Goal: Information Seeking & Learning: Learn about a topic

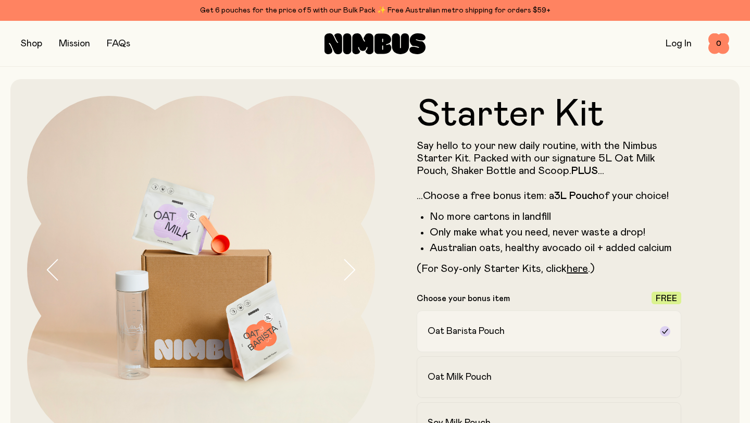
click at [668, 329] on icon at bounding box center [665, 331] width 8 height 8
click at [664, 331] on icon at bounding box center [665, 331] width 8 height 8
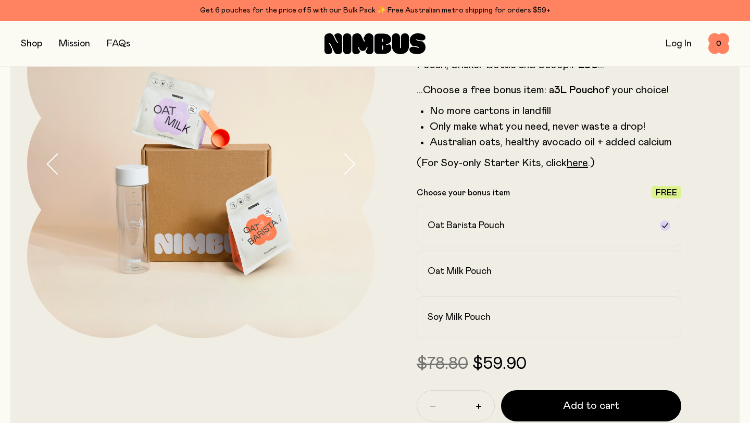
scroll to position [146, 0]
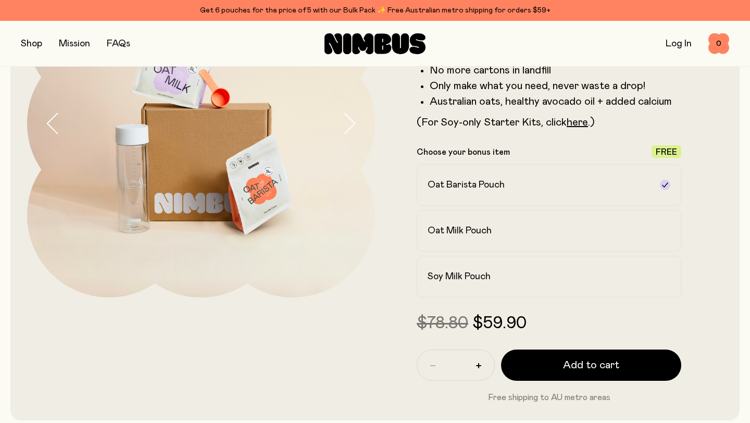
click at [125, 41] on link "FAQs" at bounding box center [118, 43] width 23 height 9
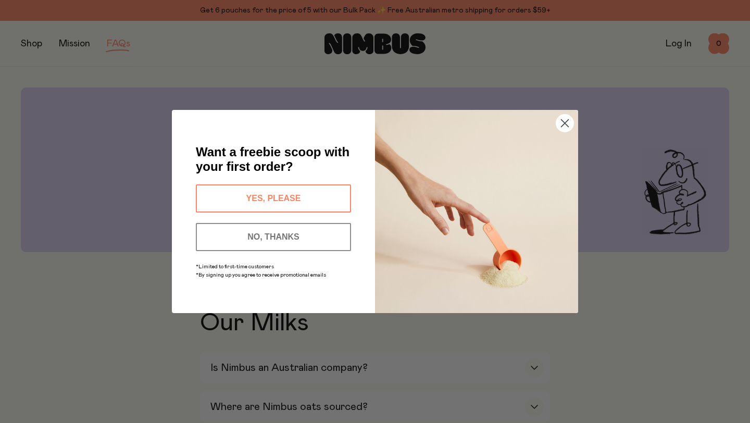
click at [565, 118] on circle "Close dialog" at bounding box center [564, 123] width 17 height 17
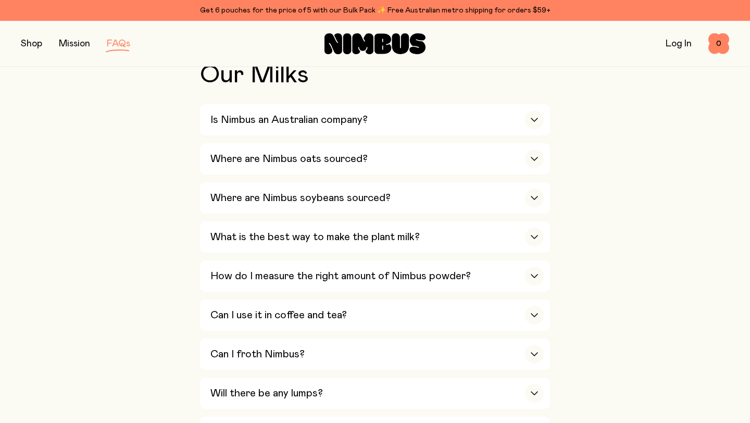
scroll to position [251, 0]
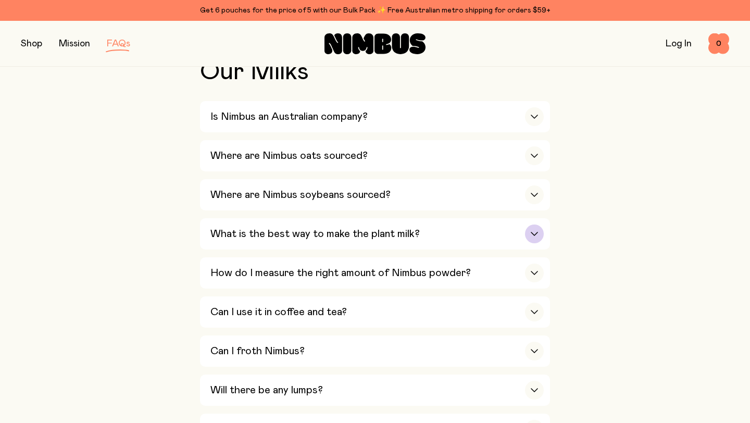
click at [535, 232] on div "button" at bounding box center [534, 234] width 19 height 19
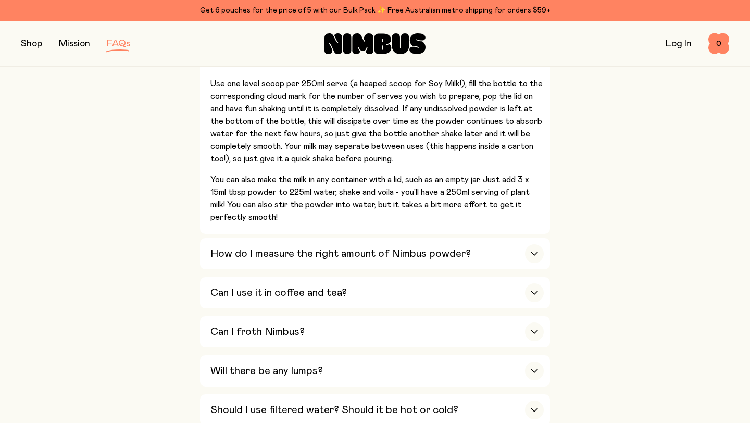
scroll to position [458, 0]
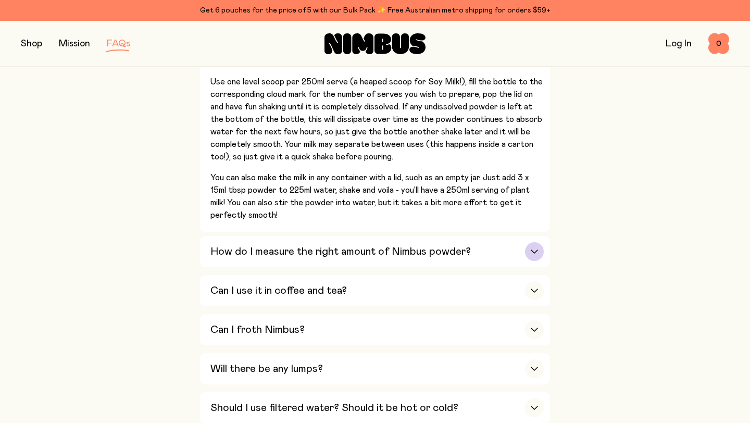
click at [536, 251] on icon "button" at bounding box center [534, 252] width 8 height 4
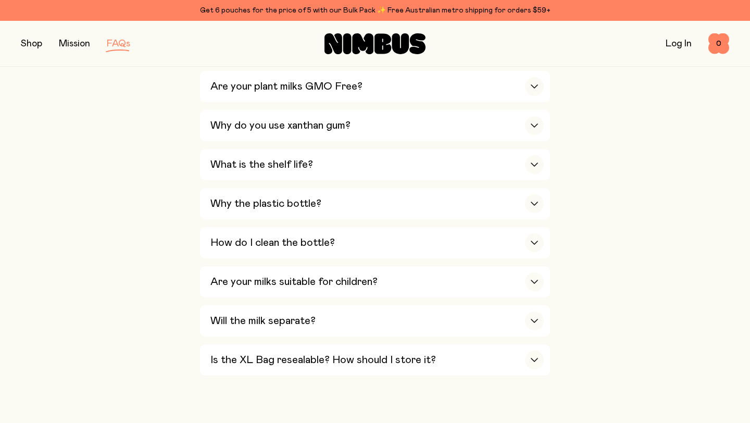
scroll to position [739, 0]
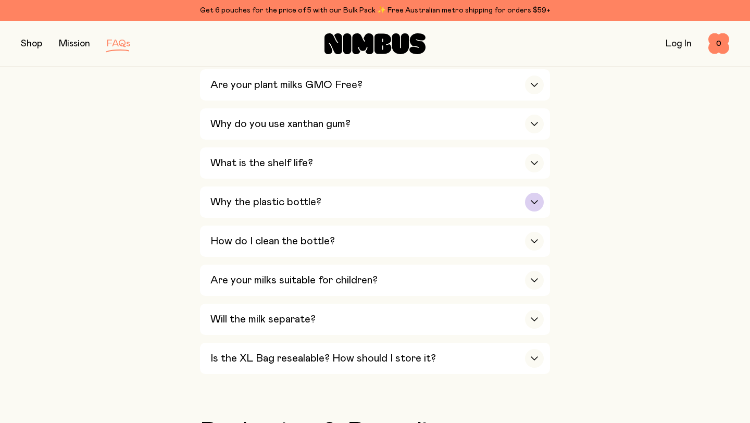
click at [537, 204] on icon "button" at bounding box center [534, 202] width 6 height 3
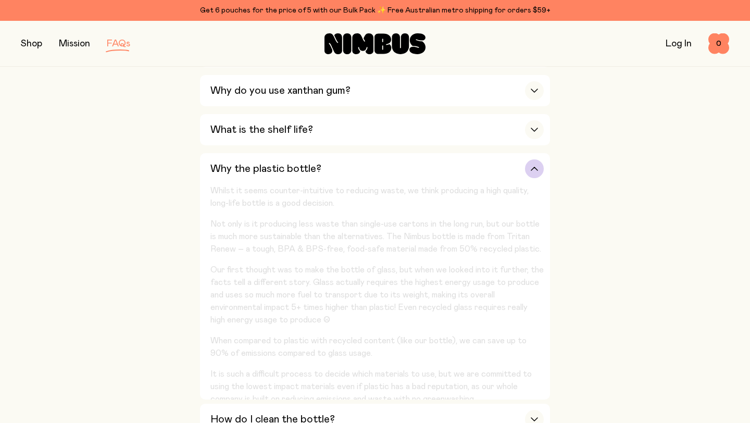
scroll to position [706, 0]
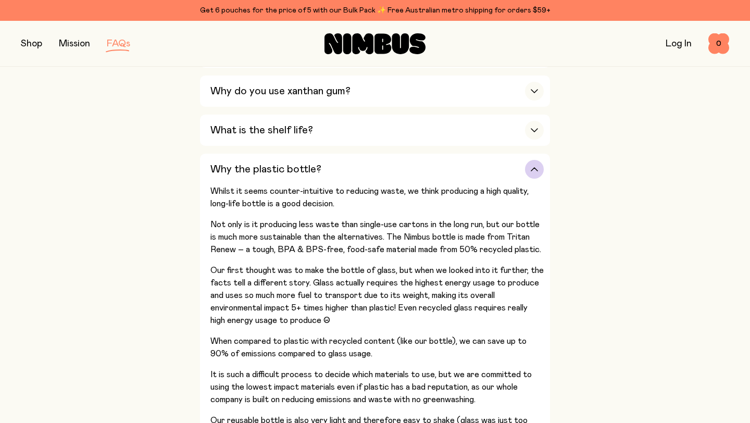
click at [539, 170] on div "button" at bounding box center [534, 169] width 19 height 19
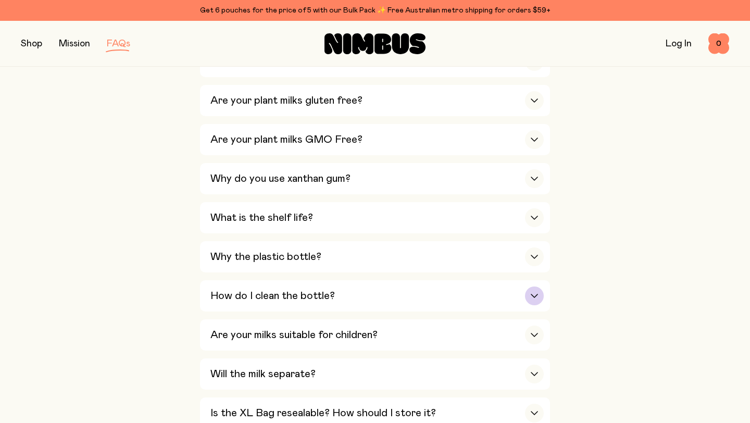
scroll to position [621, 0]
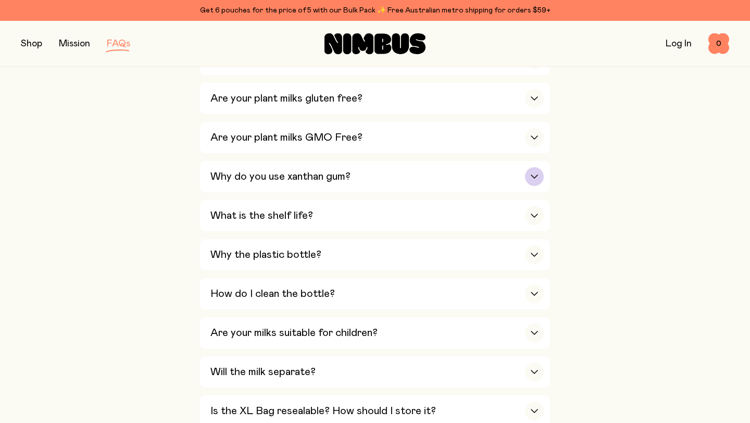
click at [532, 178] on icon "button" at bounding box center [534, 176] width 6 height 3
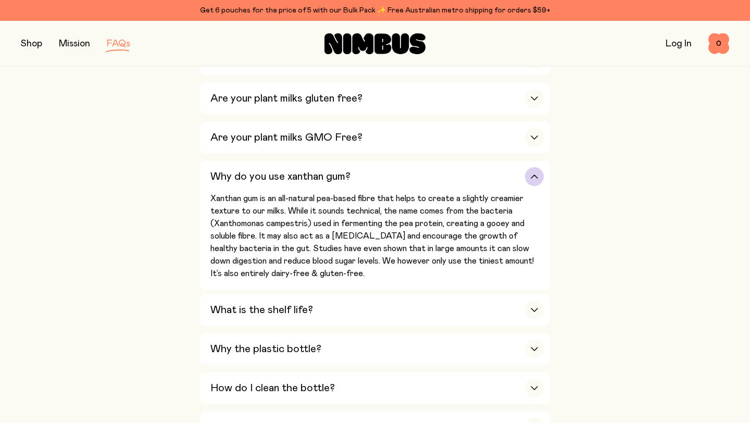
click at [534, 178] on icon "button" at bounding box center [534, 176] width 6 height 3
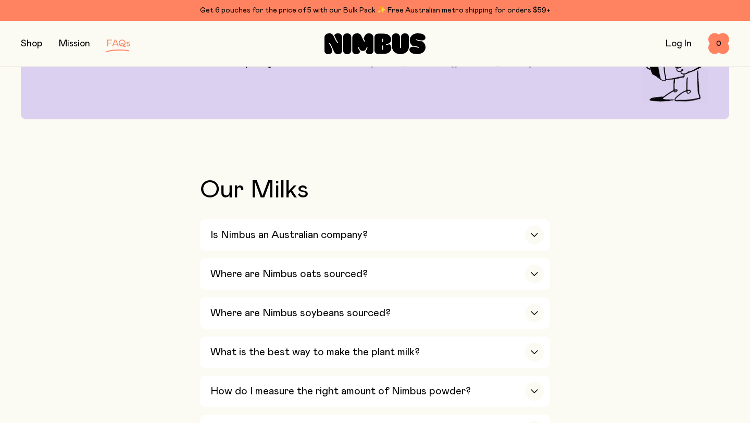
scroll to position [0, 0]
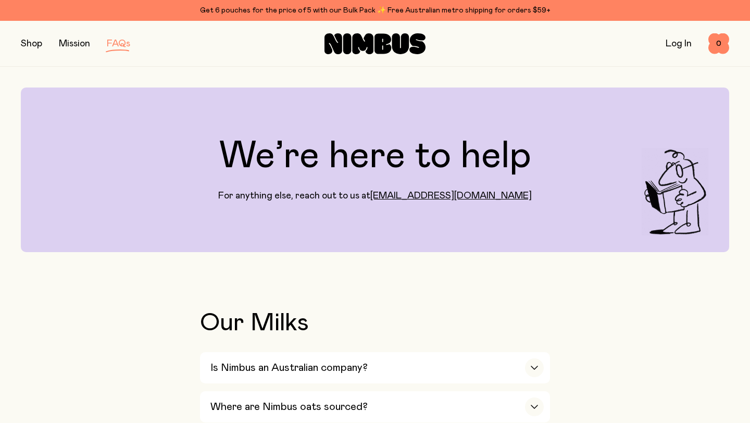
click at [31, 40] on button "button" at bounding box center [31, 43] width 21 height 15
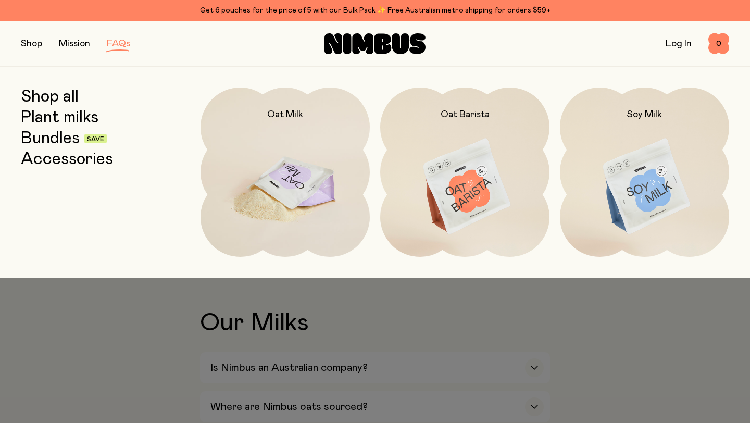
click at [295, 187] on img at bounding box center [285, 187] width 169 height 199
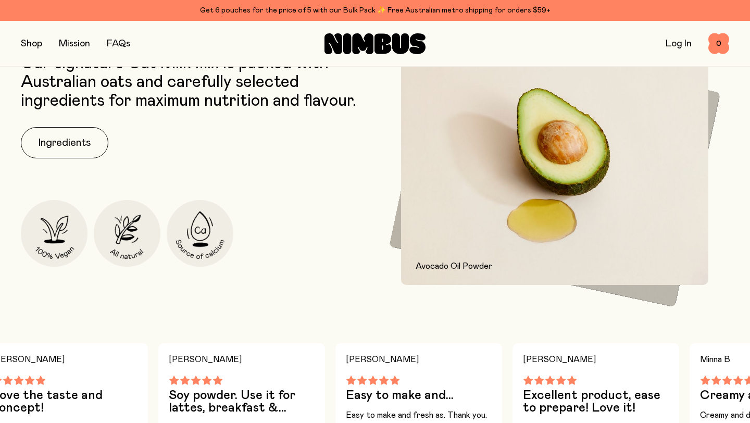
scroll to position [410, 0]
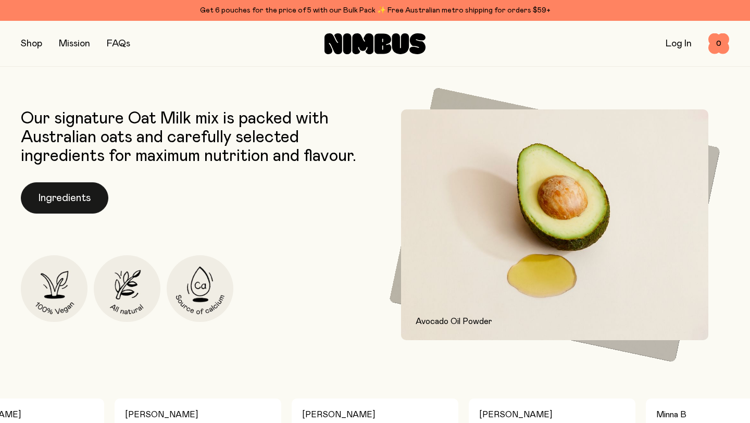
click at [79, 197] on button "Ingredients" at bounding box center [65, 197] width 88 height 31
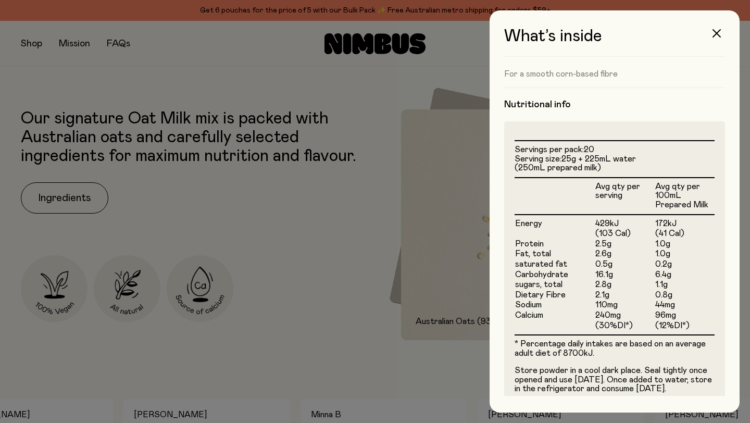
scroll to position [207, 0]
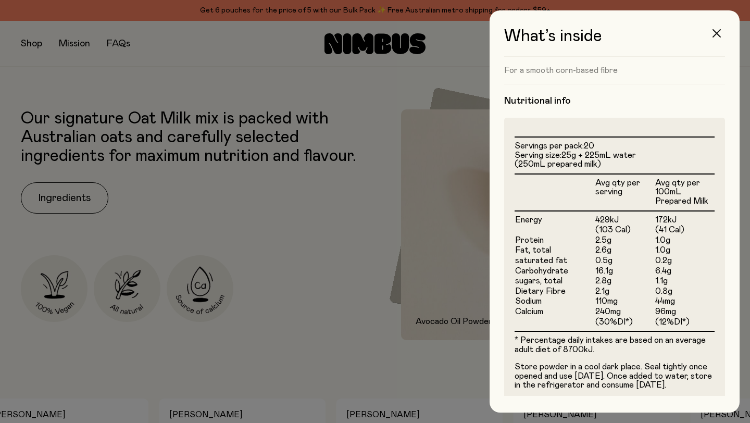
click at [717, 33] on icon "button" at bounding box center [717, 33] width 8 height 8
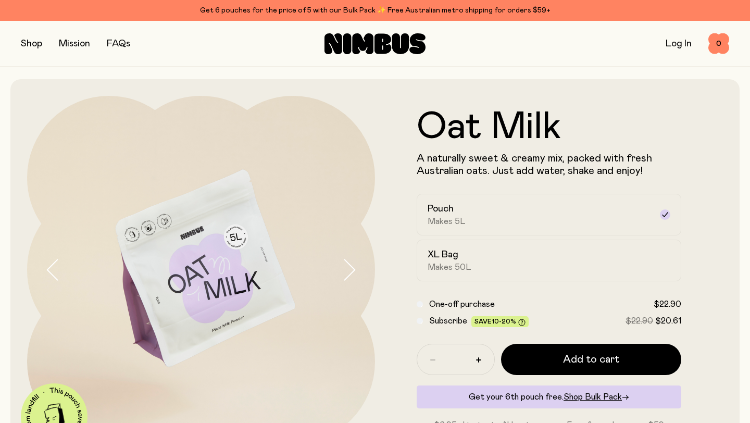
scroll to position [0, 0]
